Goal: Transaction & Acquisition: Subscribe to service/newsletter

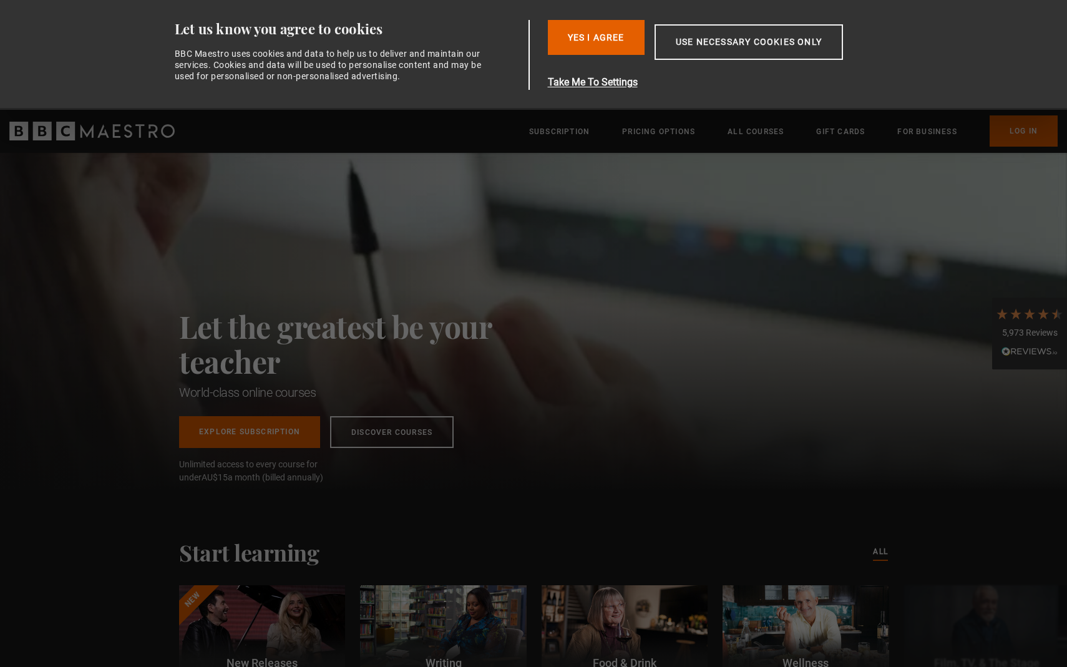
click at [319, 311] on h2 "Let the greatest be your teacher" at bounding box center [363, 344] width 368 height 70
click at [603, 33] on button "Yes I Agree" at bounding box center [596, 37] width 97 height 35
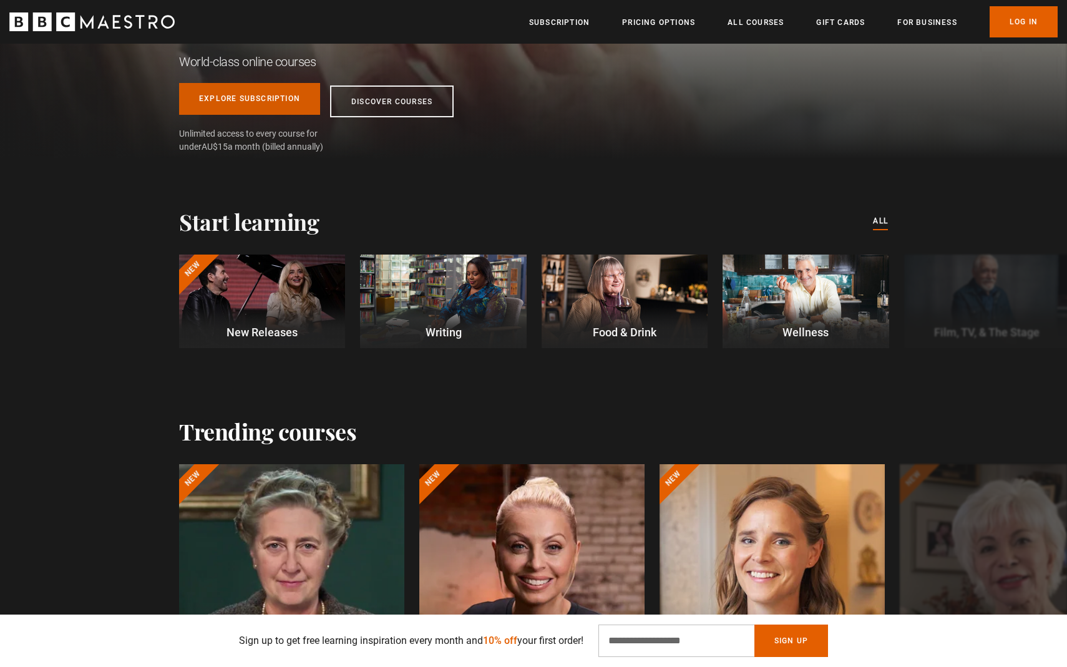
scroll to position [228, 0]
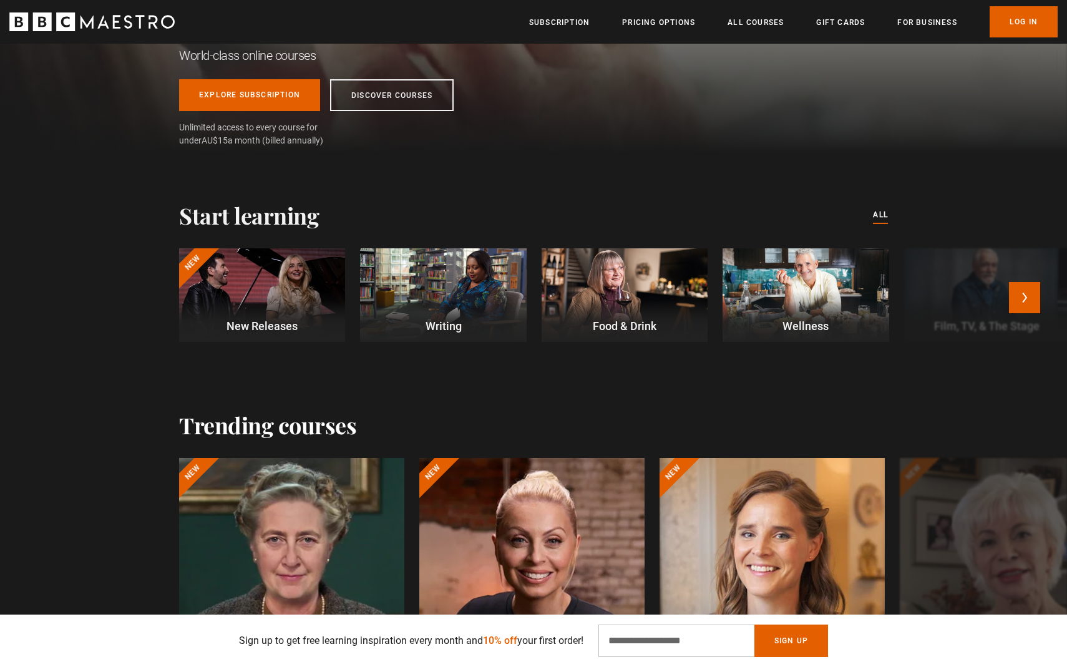
click at [270, 323] on p "New Releases" at bounding box center [262, 326] width 166 height 17
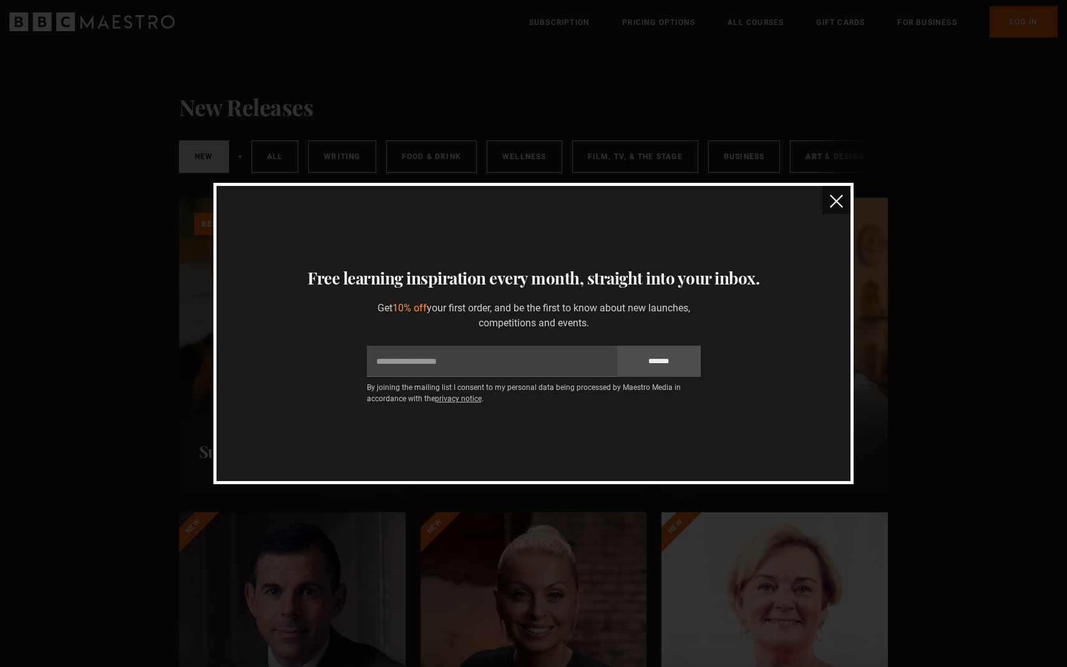
click at [837, 198] on img "close" at bounding box center [836, 201] width 13 height 13
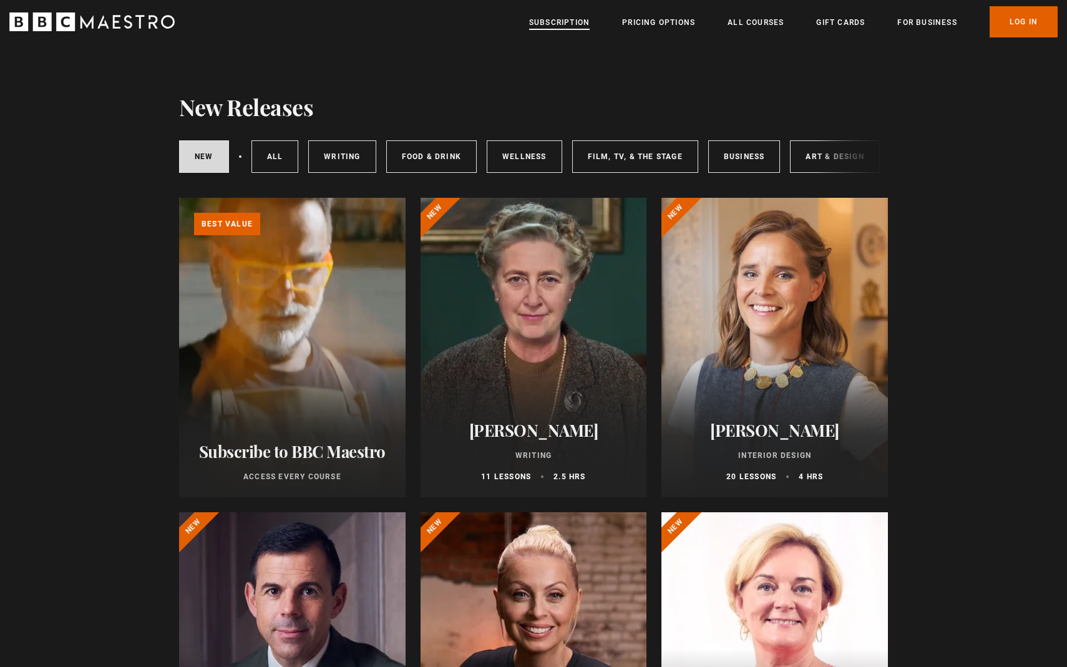
click at [552, 19] on link "Subscription" at bounding box center [559, 22] width 61 height 12
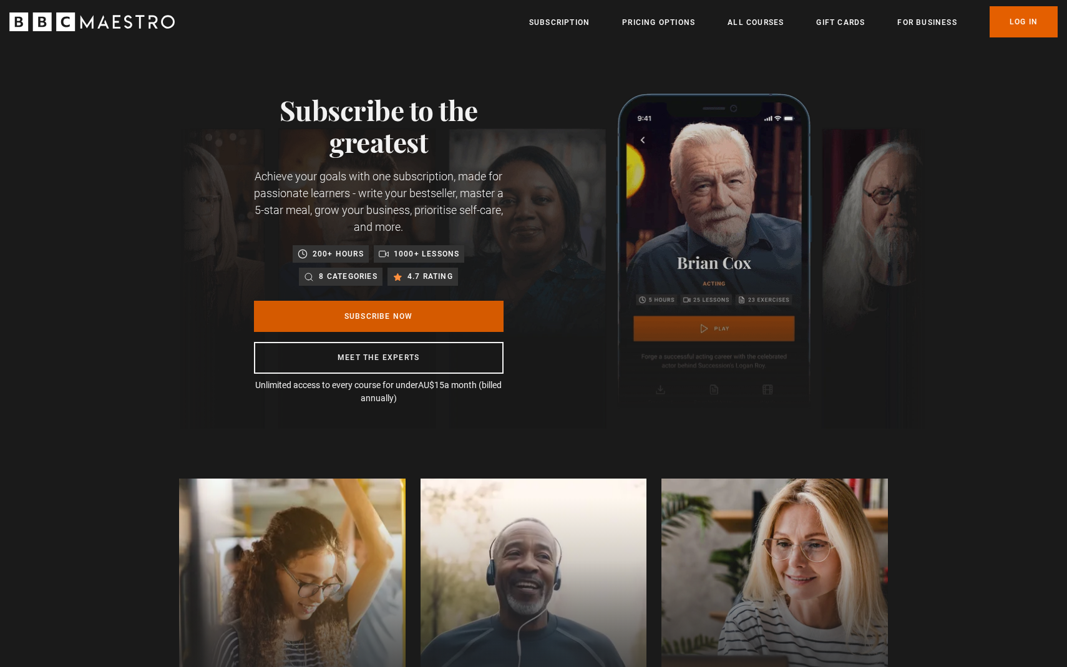
click at [452, 317] on link "Subscribe Now" at bounding box center [379, 316] width 250 height 31
click at [639, 22] on link "Pricing Options" at bounding box center [658, 22] width 73 height 12
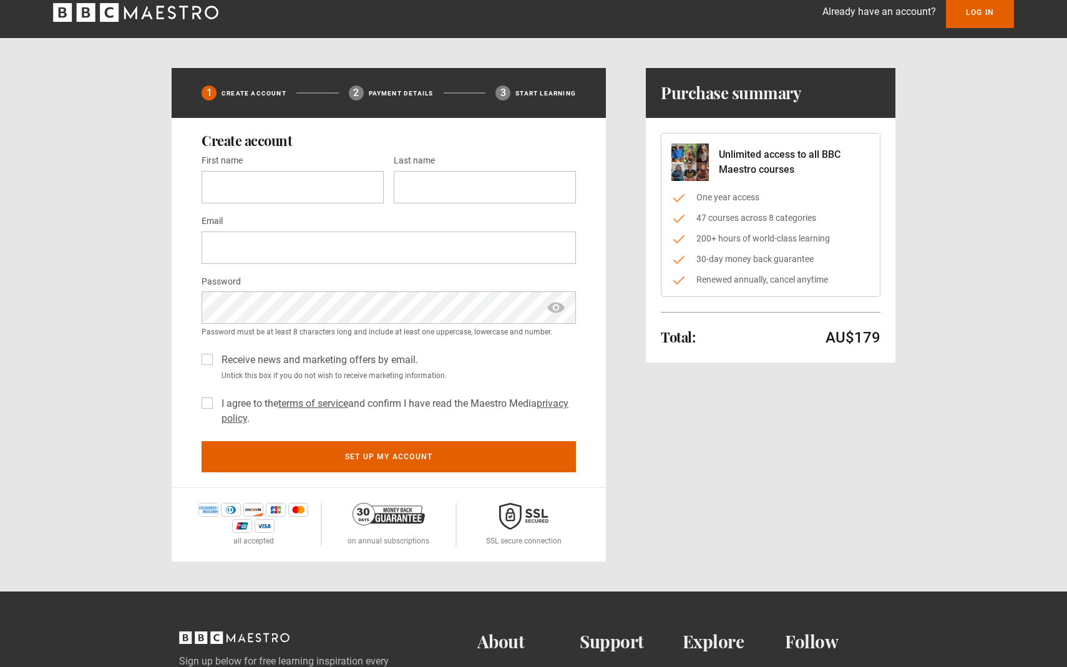
scroll to position [12, 0]
